Goal: Browse casually

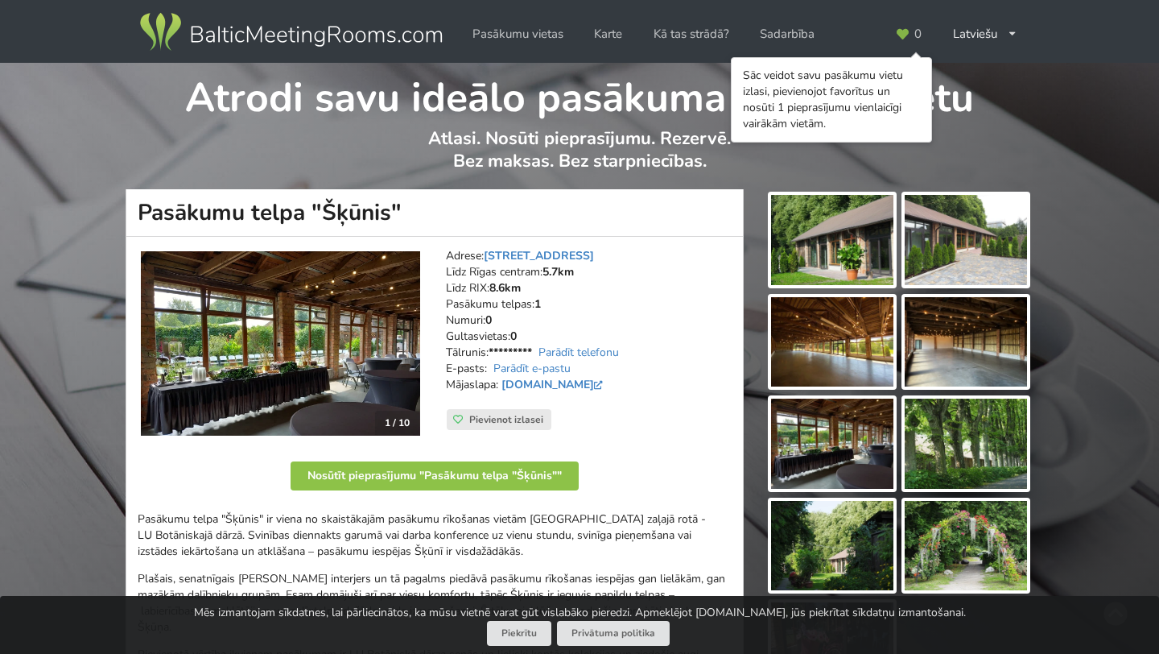
click at [377, 395] on img at bounding box center [280, 343] width 279 height 184
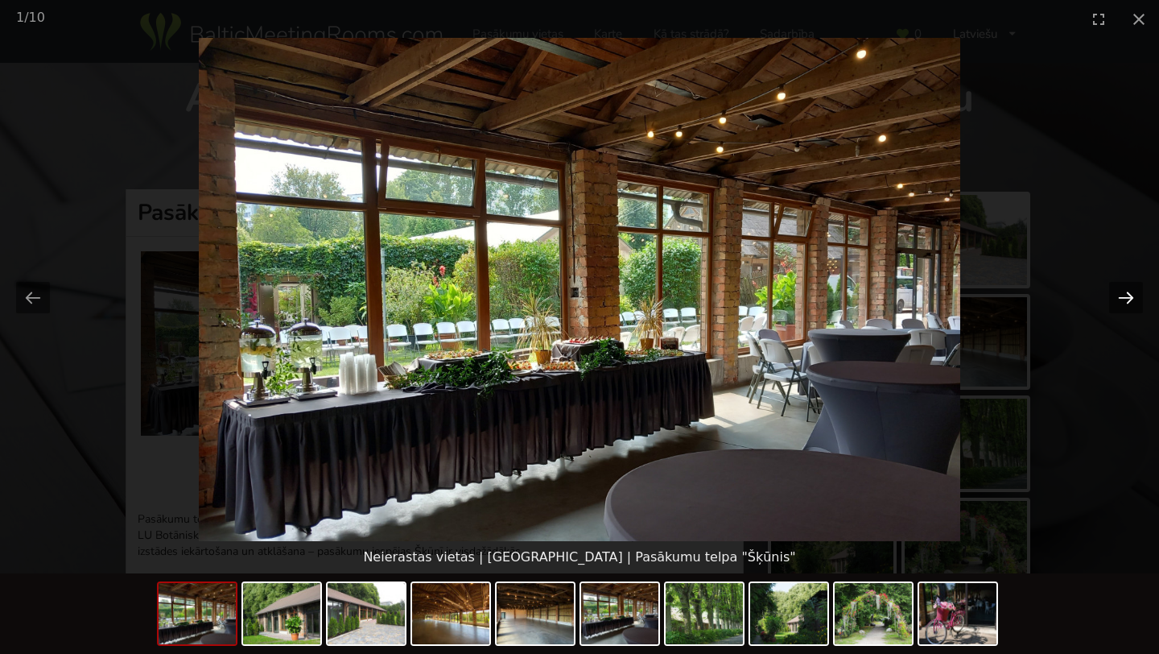
click at [1125, 290] on button "Next slide" at bounding box center [1126, 297] width 34 height 31
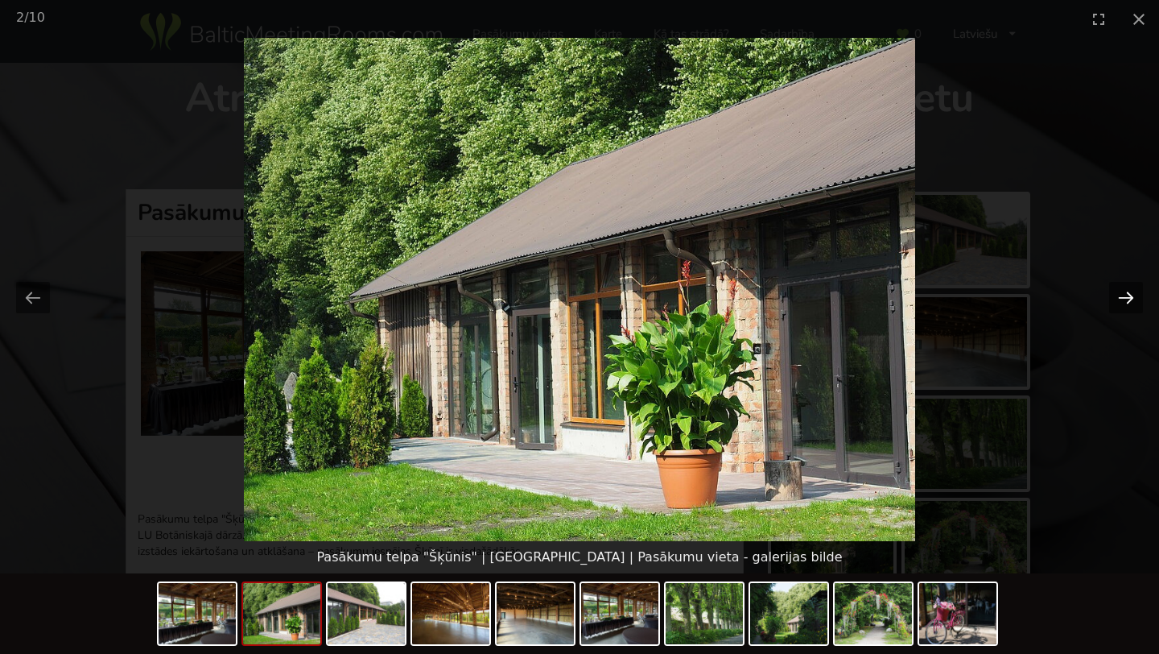
click at [1125, 290] on button "Next slide" at bounding box center [1126, 297] width 34 height 31
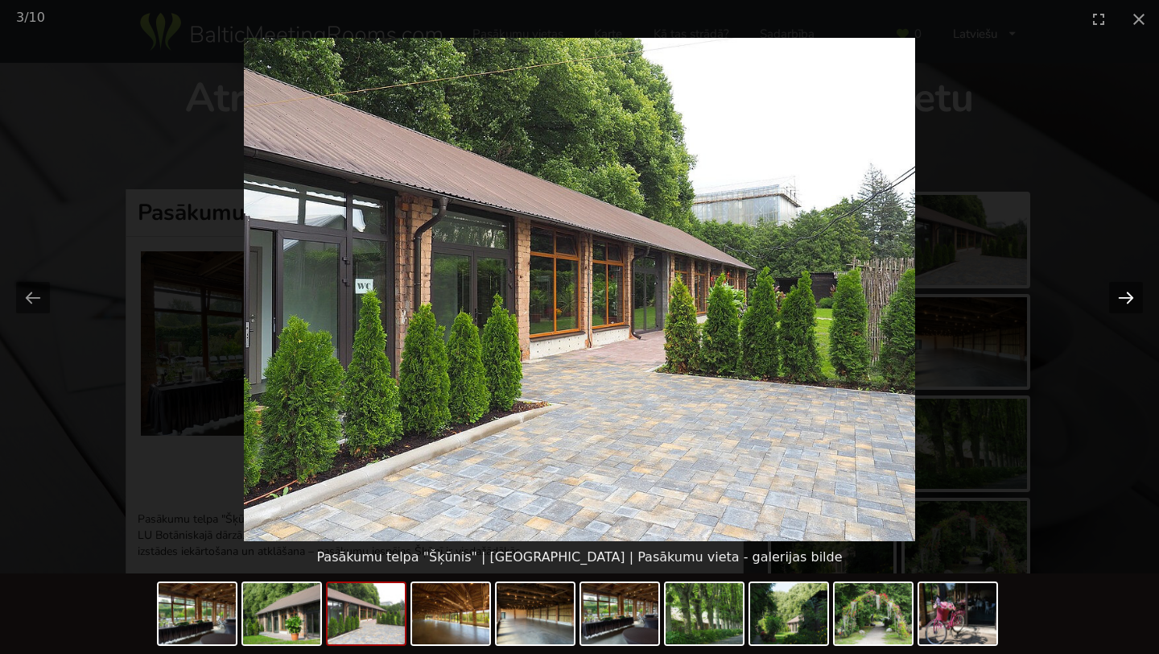
click at [1125, 290] on button "Next slide" at bounding box center [1126, 297] width 34 height 31
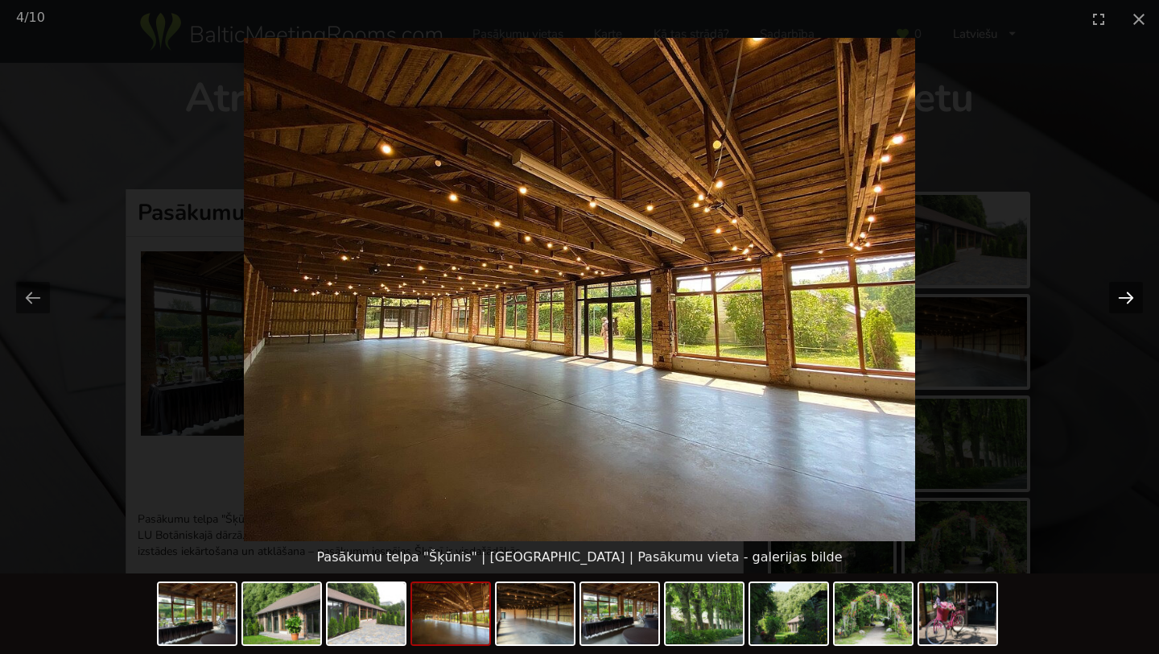
click at [1125, 290] on button "Next slide" at bounding box center [1126, 297] width 34 height 31
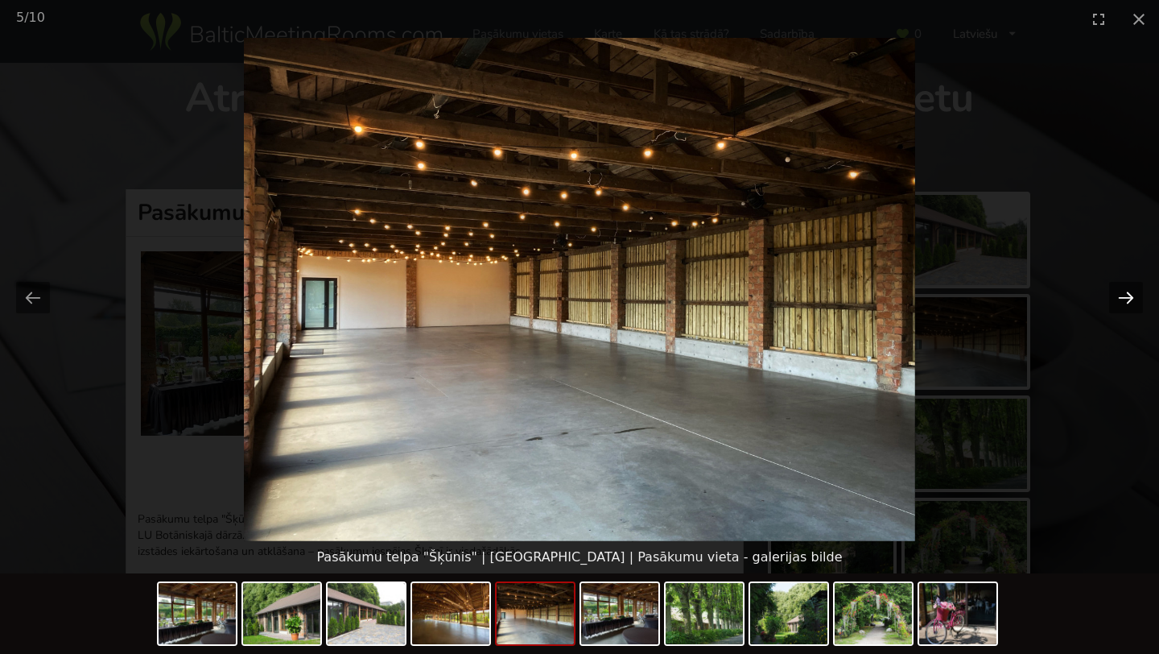
click at [1125, 290] on button "Next slide" at bounding box center [1126, 297] width 34 height 31
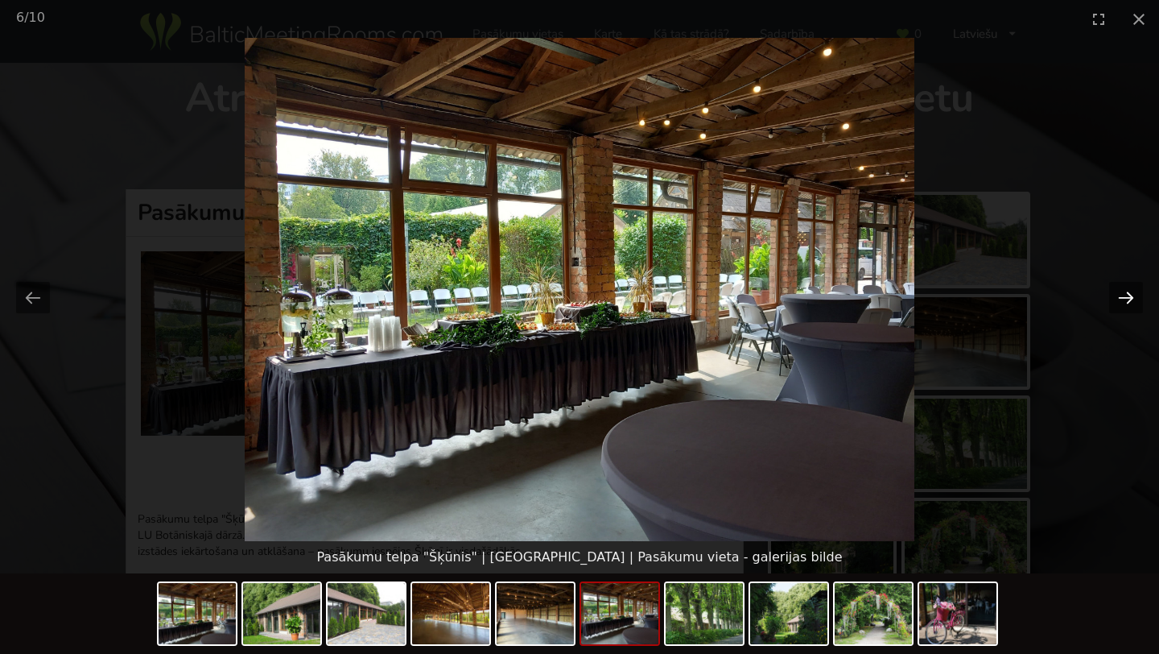
click at [1125, 290] on button "Next slide" at bounding box center [1126, 297] width 34 height 31
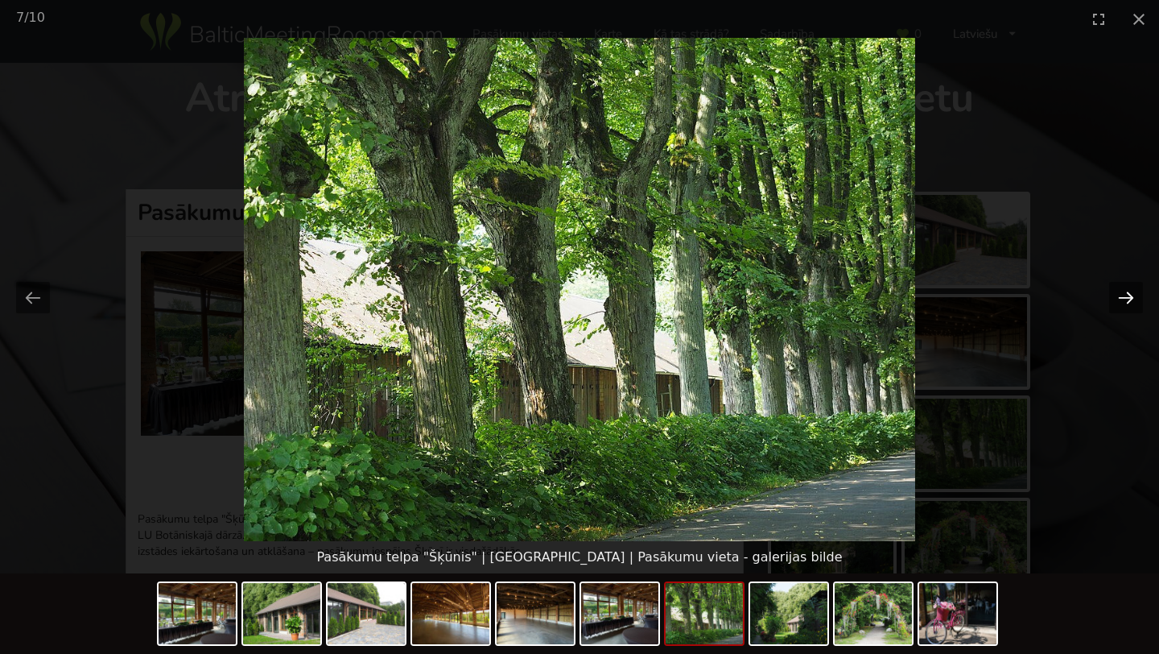
click at [1125, 290] on button "Next slide" at bounding box center [1126, 297] width 34 height 31
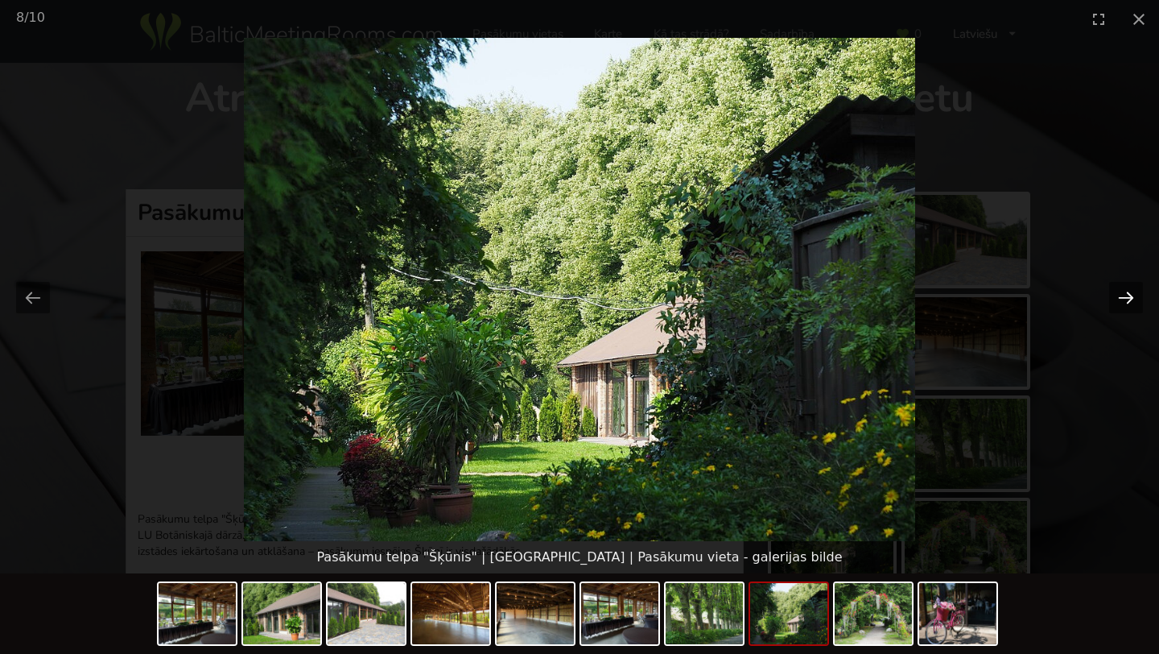
click at [1125, 290] on button "Next slide" at bounding box center [1126, 297] width 34 height 31
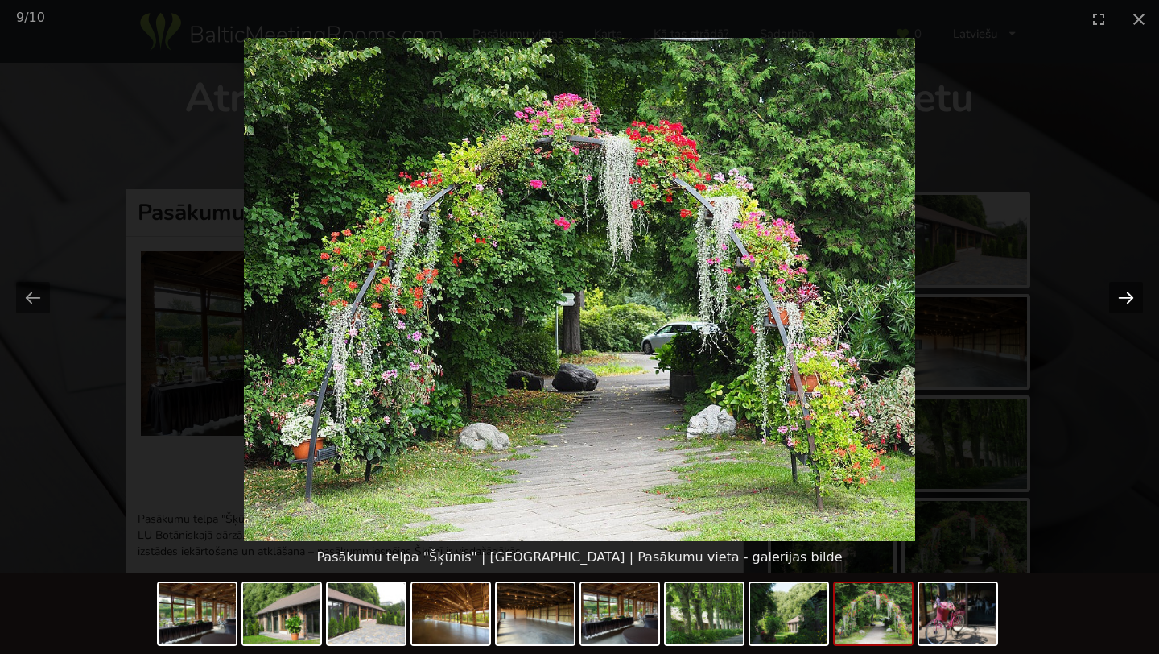
click at [1125, 290] on button "Next slide" at bounding box center [1126, 297] width 34 height 31
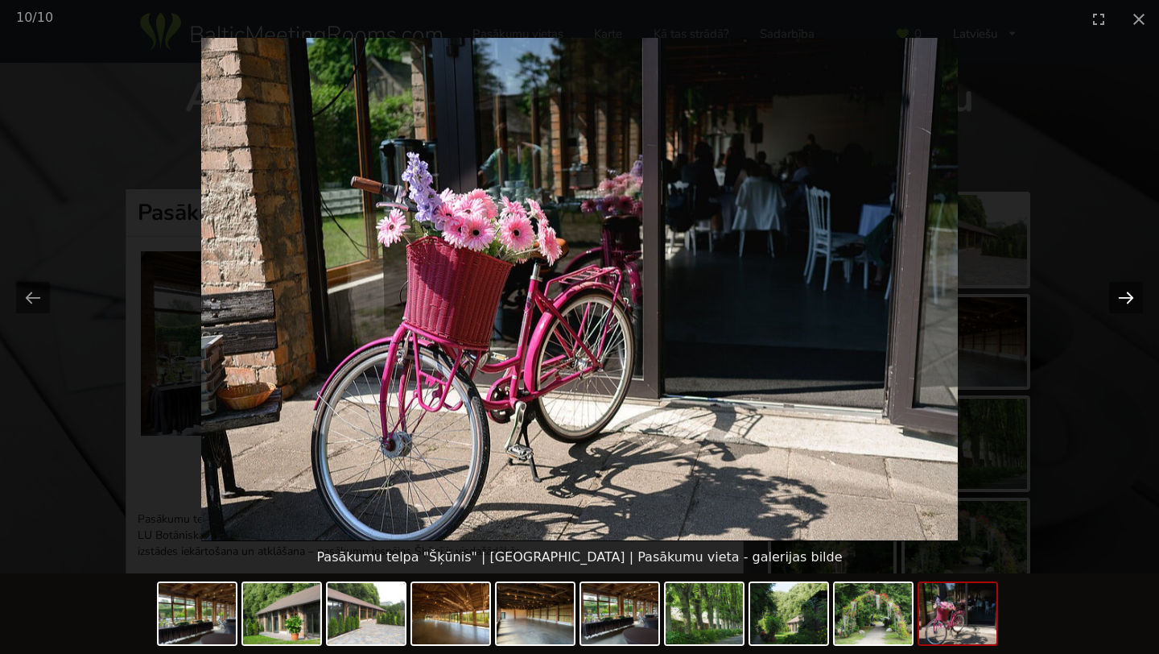
click at [1125, 290] on button "Next slide" at bounding box center [1126, 297] width 34 height 31
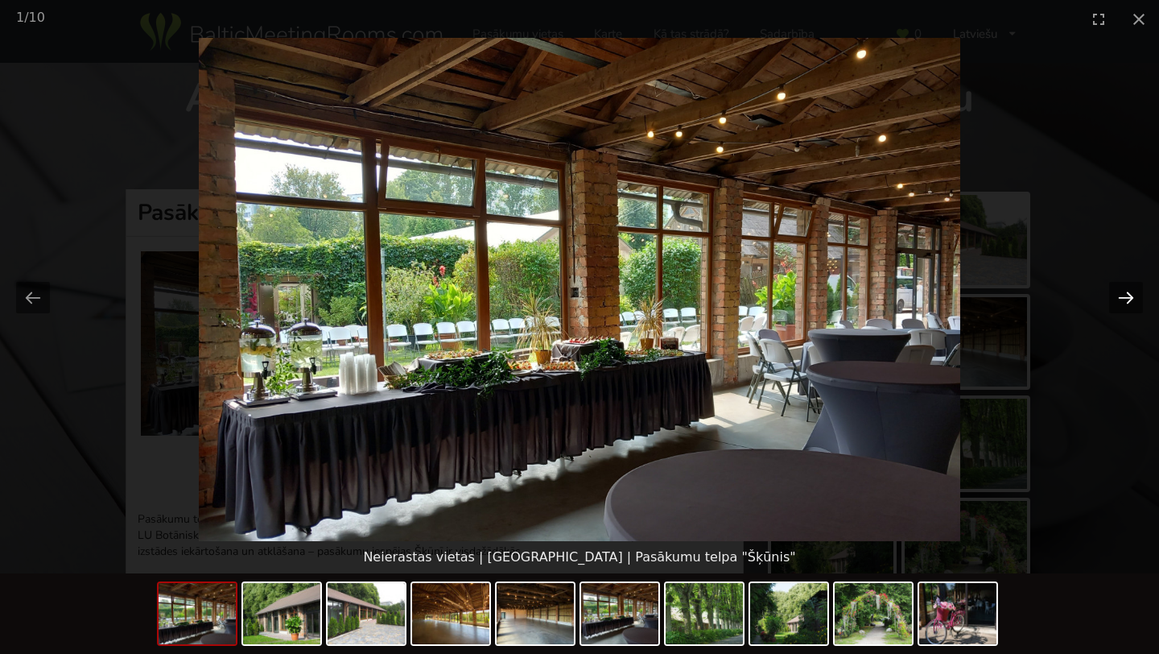
click at [1125, 290] on button "Next slide" at bounding box center [1126, 297] width 34 height 31
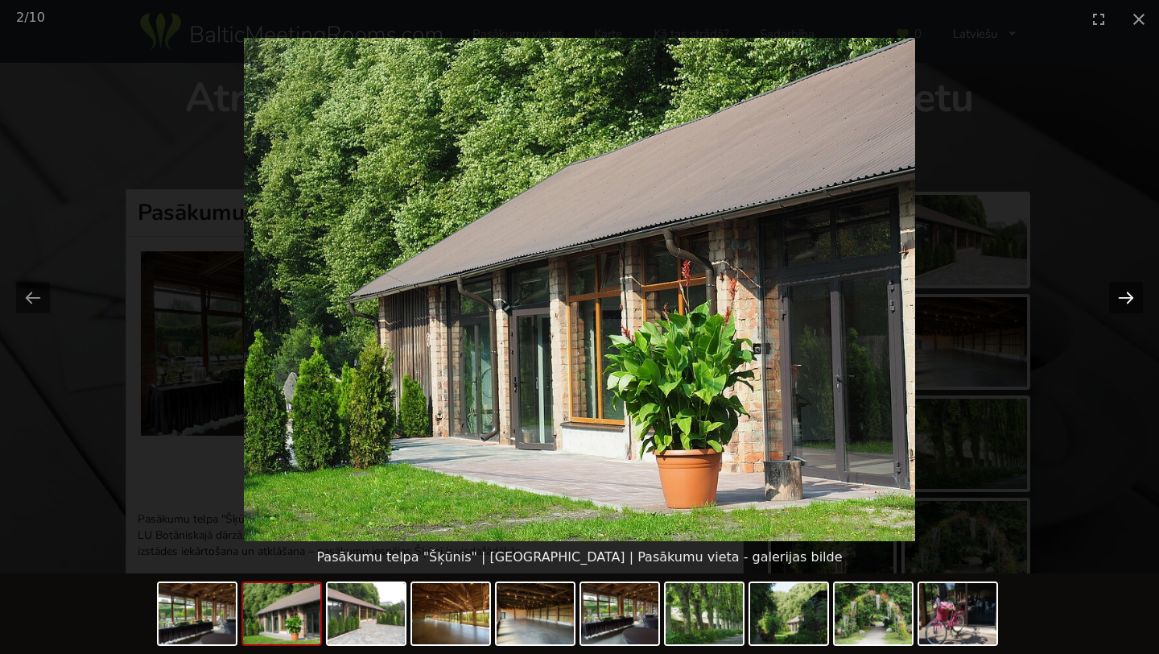
click at [1125, 290] on button "Next slide" at bounding box center [1126, 297] width 34 height 31
